Goal: Information Seeking & Learning: Understand process/instructions

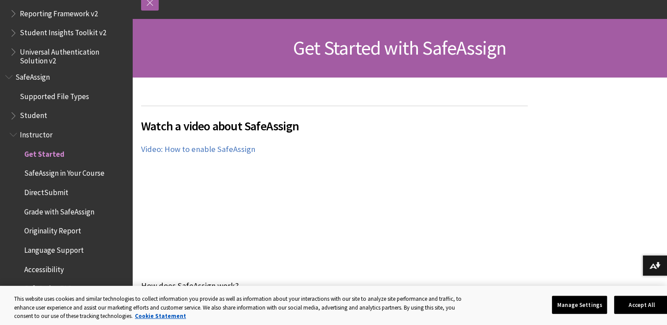
click at [83, 170] on span "SafeAssign in Your Course" at bounding box center [64, 172] width 80 height 12
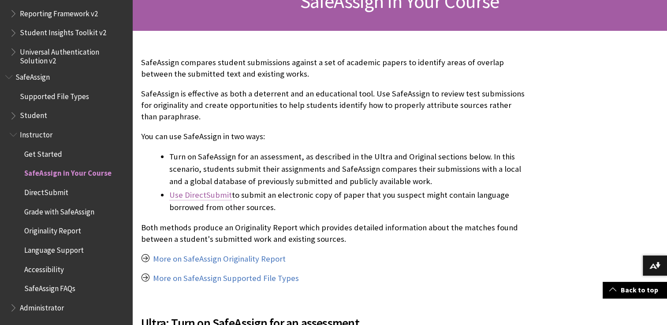
click at [203, 195] on link "Use DirectSubmit" at bounding box center [200, 195] width 63 height 11
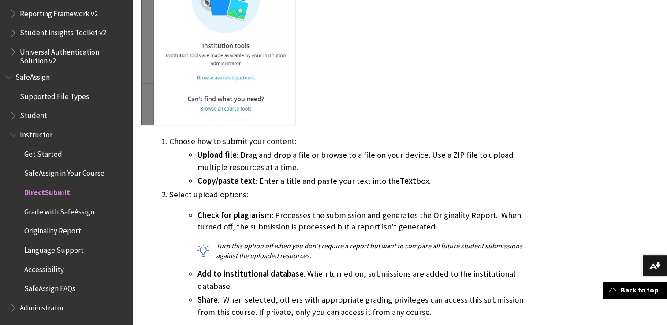
scroll to position [686, 0]
